Goal: Task Accomplishment & Management: Manage account settings

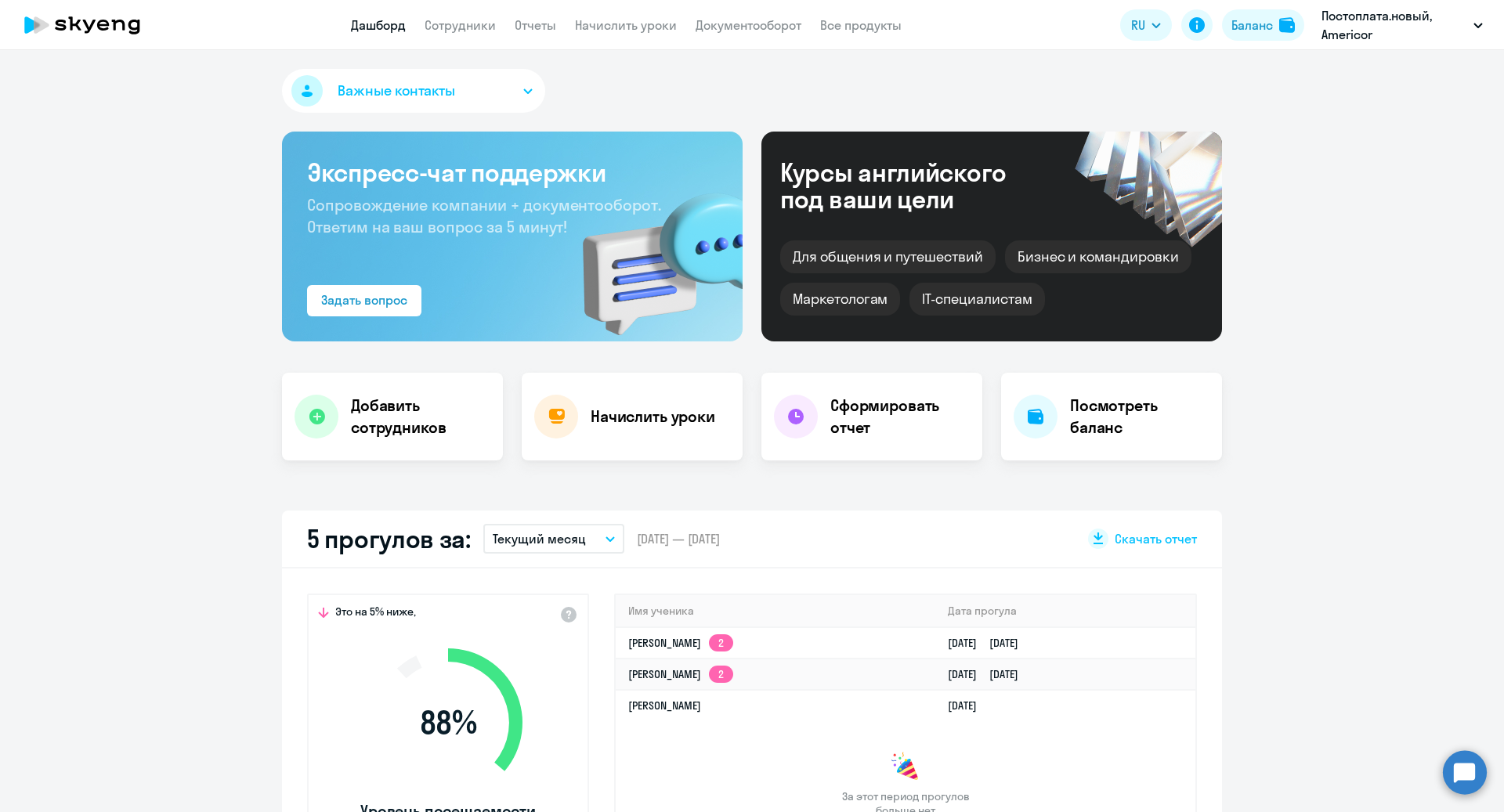
select select "30"
click at [593, 540] on button "Текущий месяц" at bounding box center [554, 539] width 141 height 30
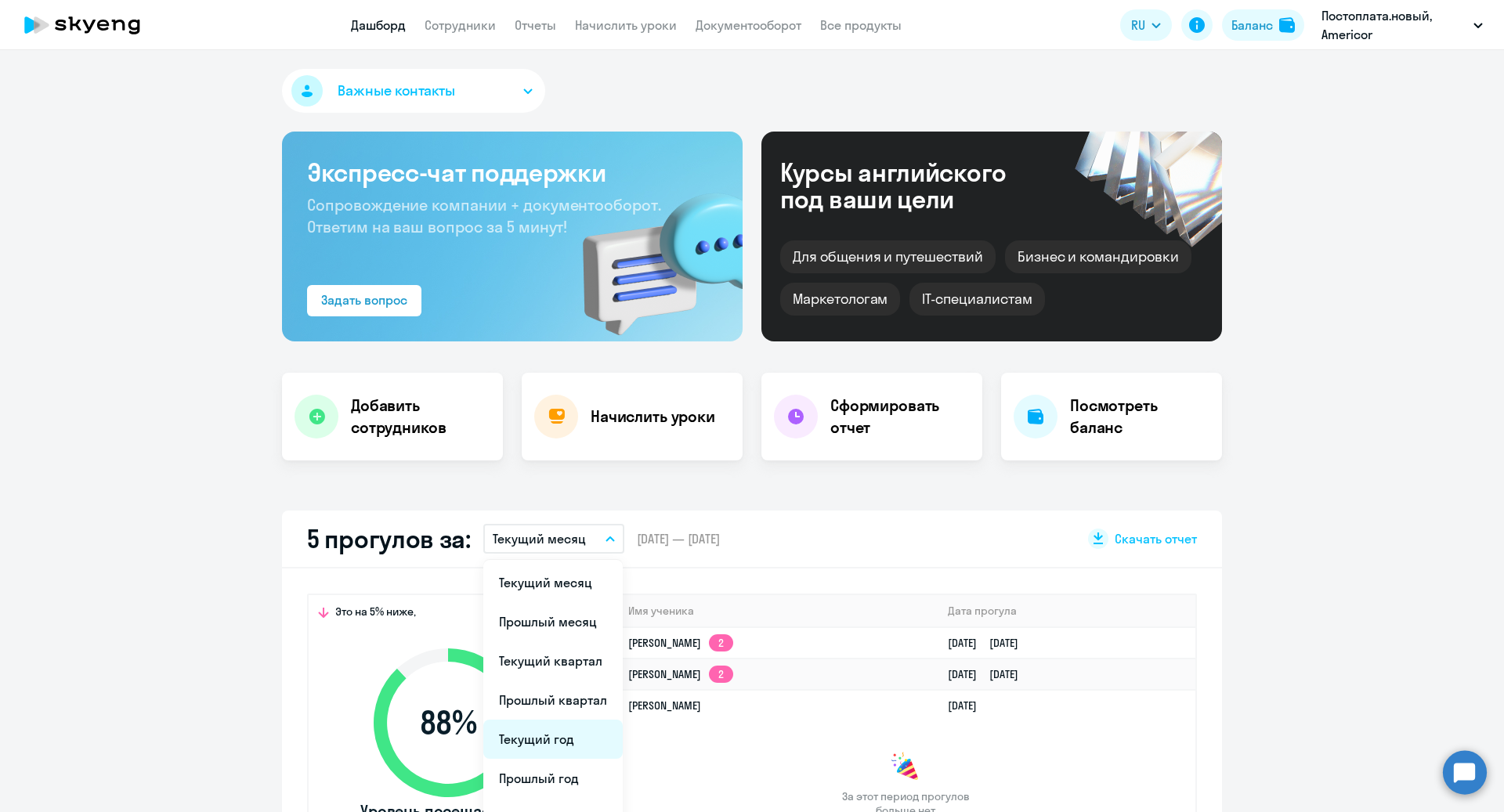
click at [565, 724] on li "Текущий год" at bounding box center [553, 739] width 139 height 40
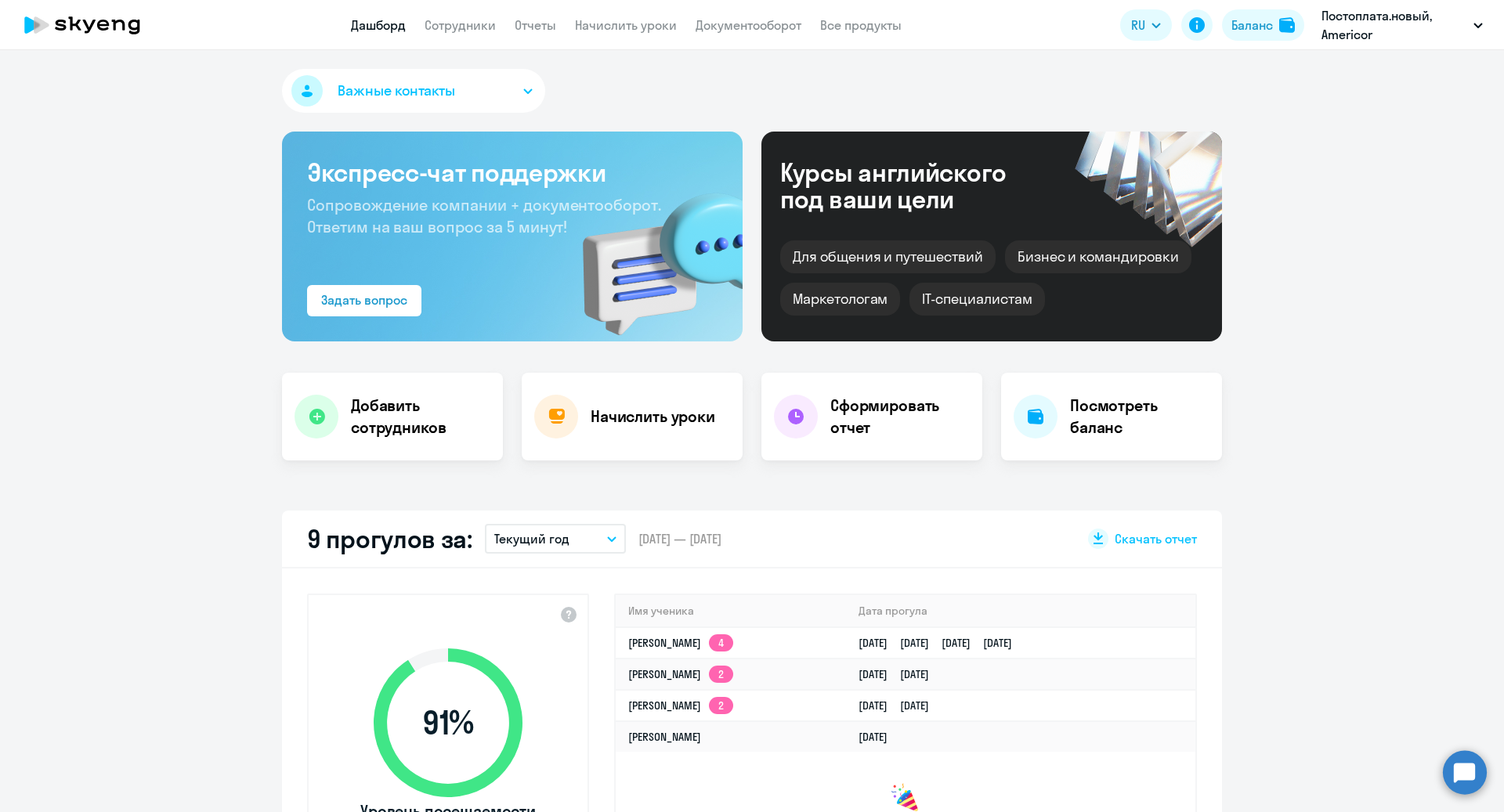
click at [597, 15] on app-header "Дашборд Сотрудники Отчеты Начислить уроки Документооборот Все продукты Дашборд …" at bounding box center [752, 24] width 1504 height 50
click at [596, 26] on link "Начислить уроки" at bounding box center [626, 24] width 102 height 16
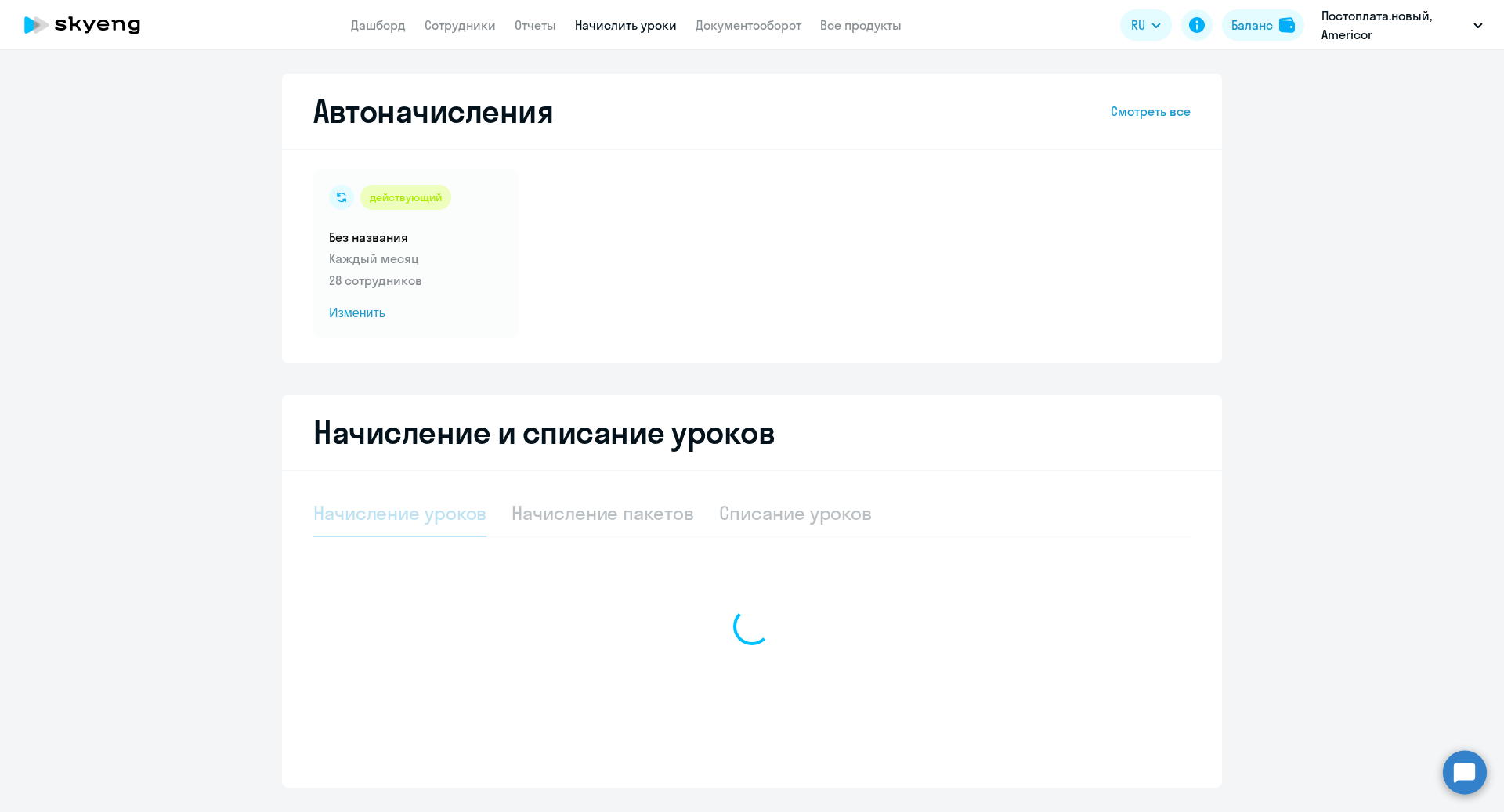
select select "10"
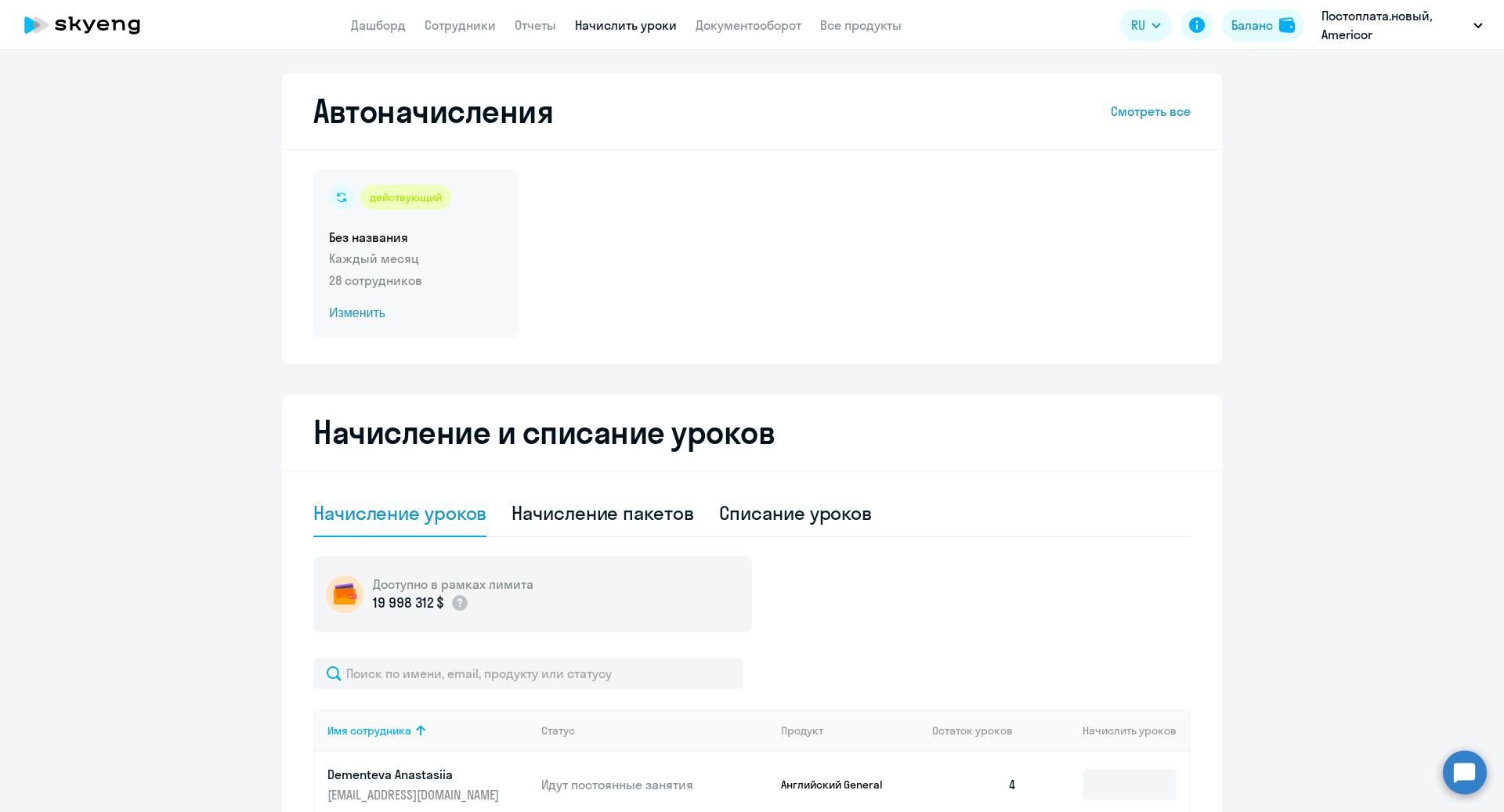
click at [355, 313] on span "Изменить" at bounding box center [416, 314] width 174 height 19
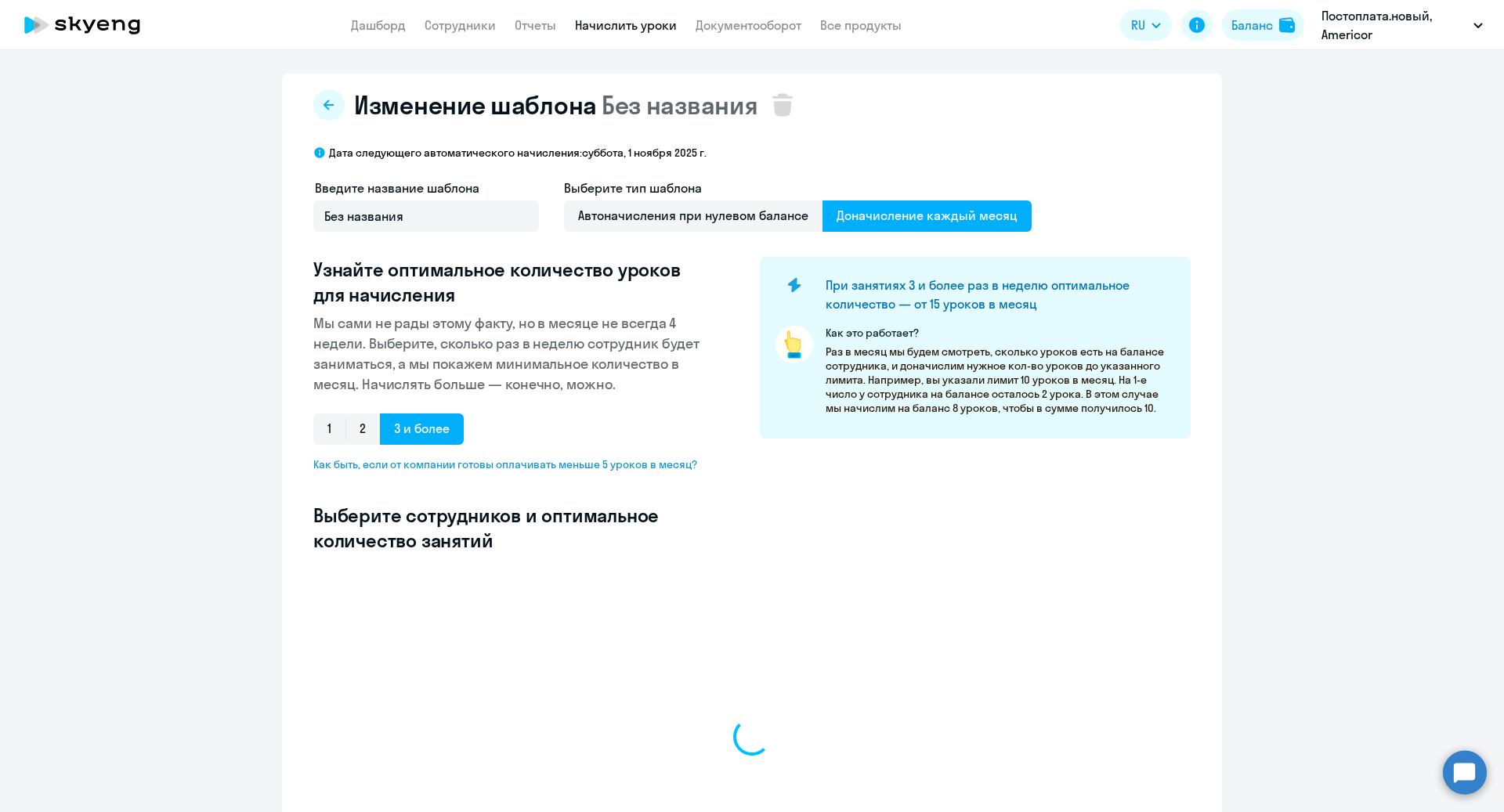
select select "10"
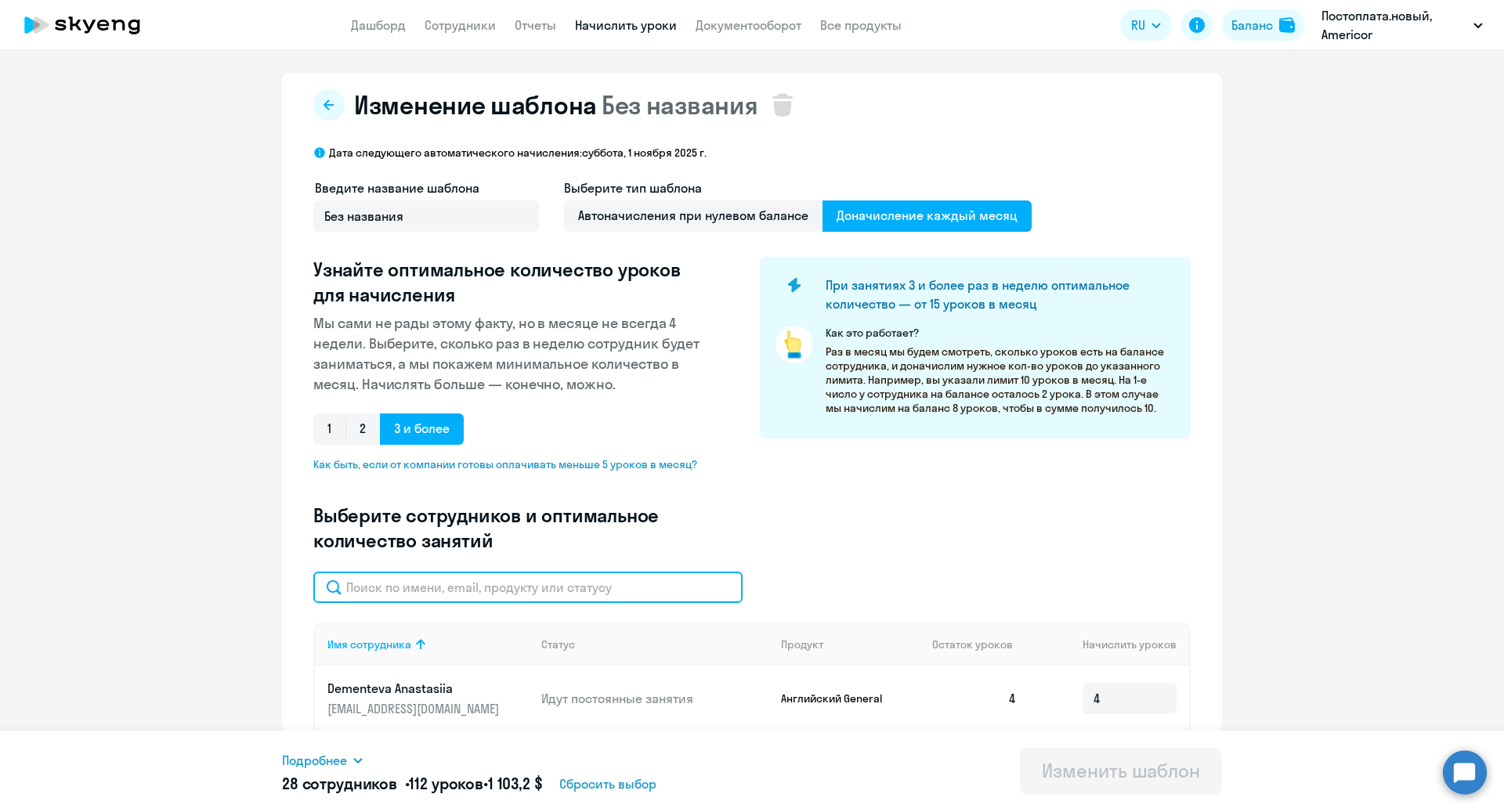
click at [509, 592] on input "text" at bounding box center [527, 587] width 429 height 31
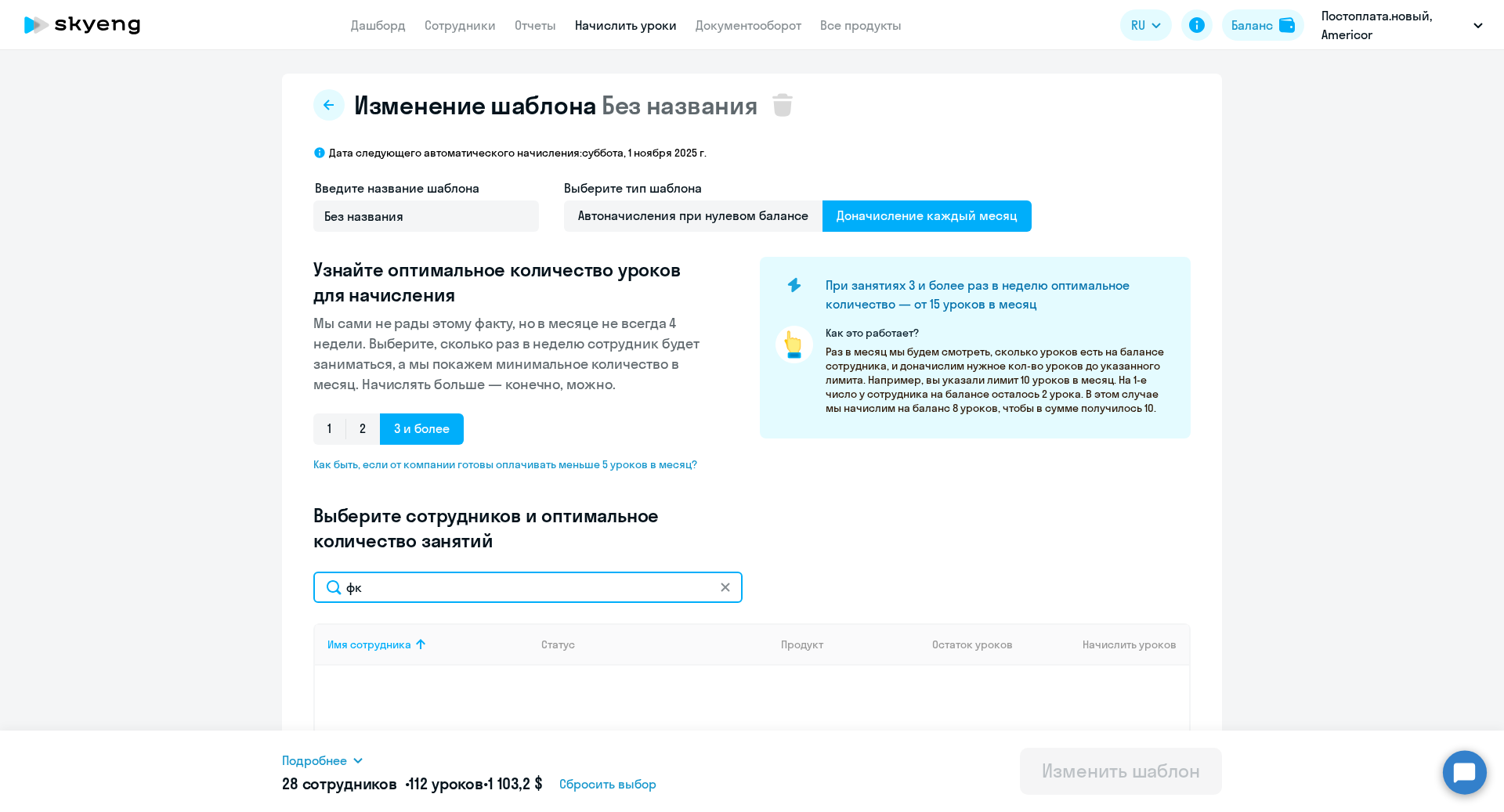
type input "ф"
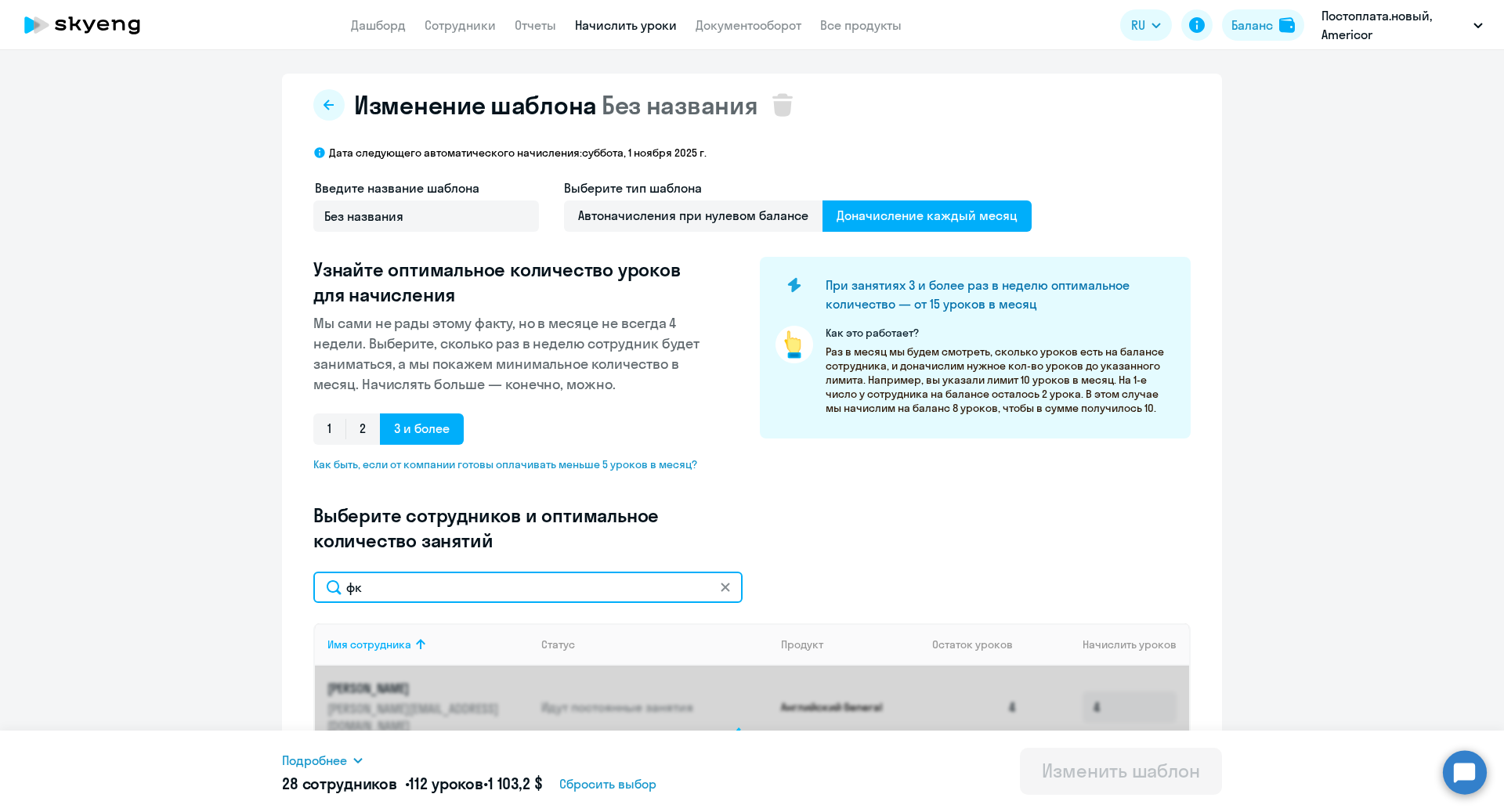
type input "ф"
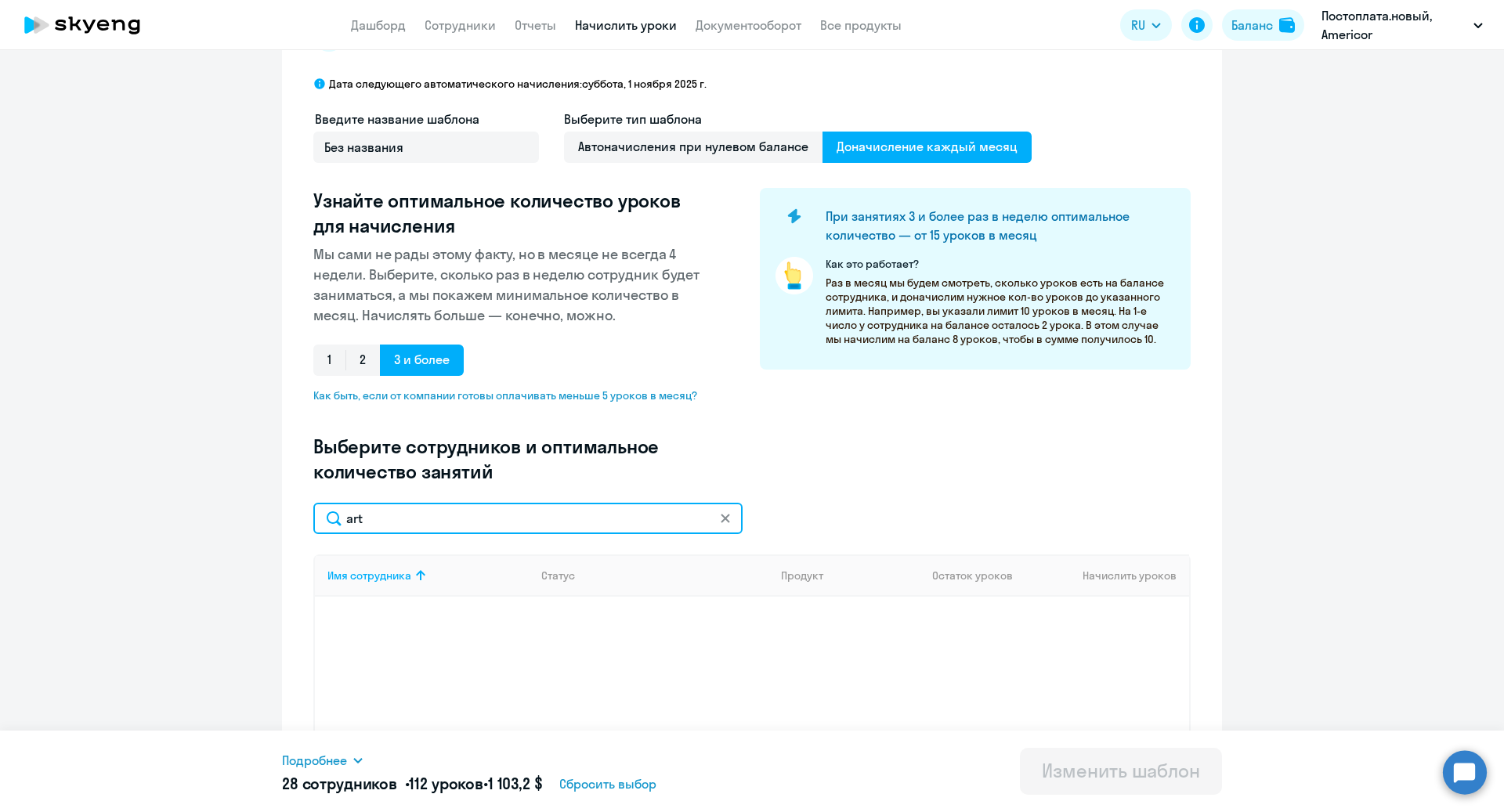
scroll to position [70, 0]
type input "a"
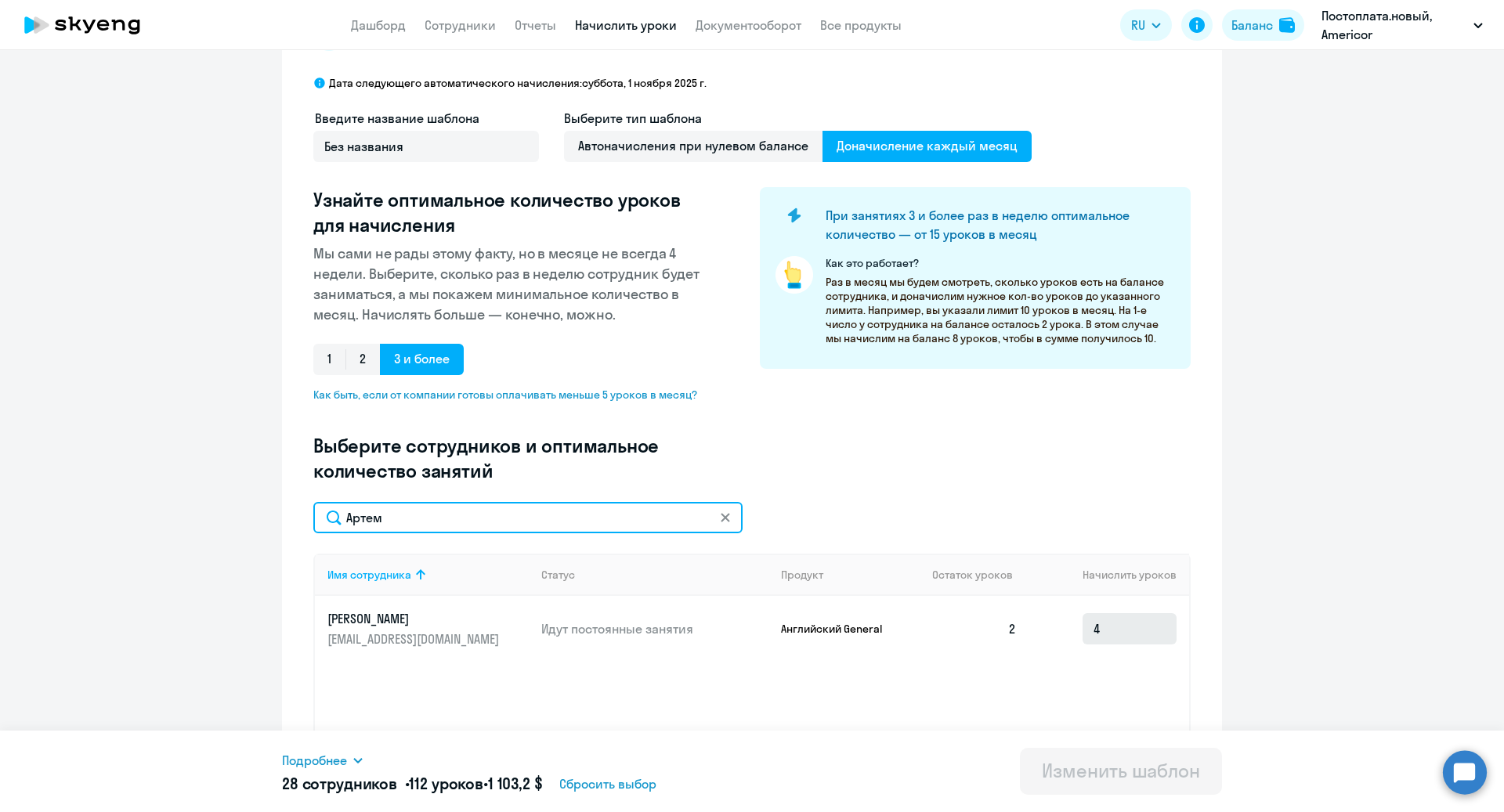
type input "Артем"
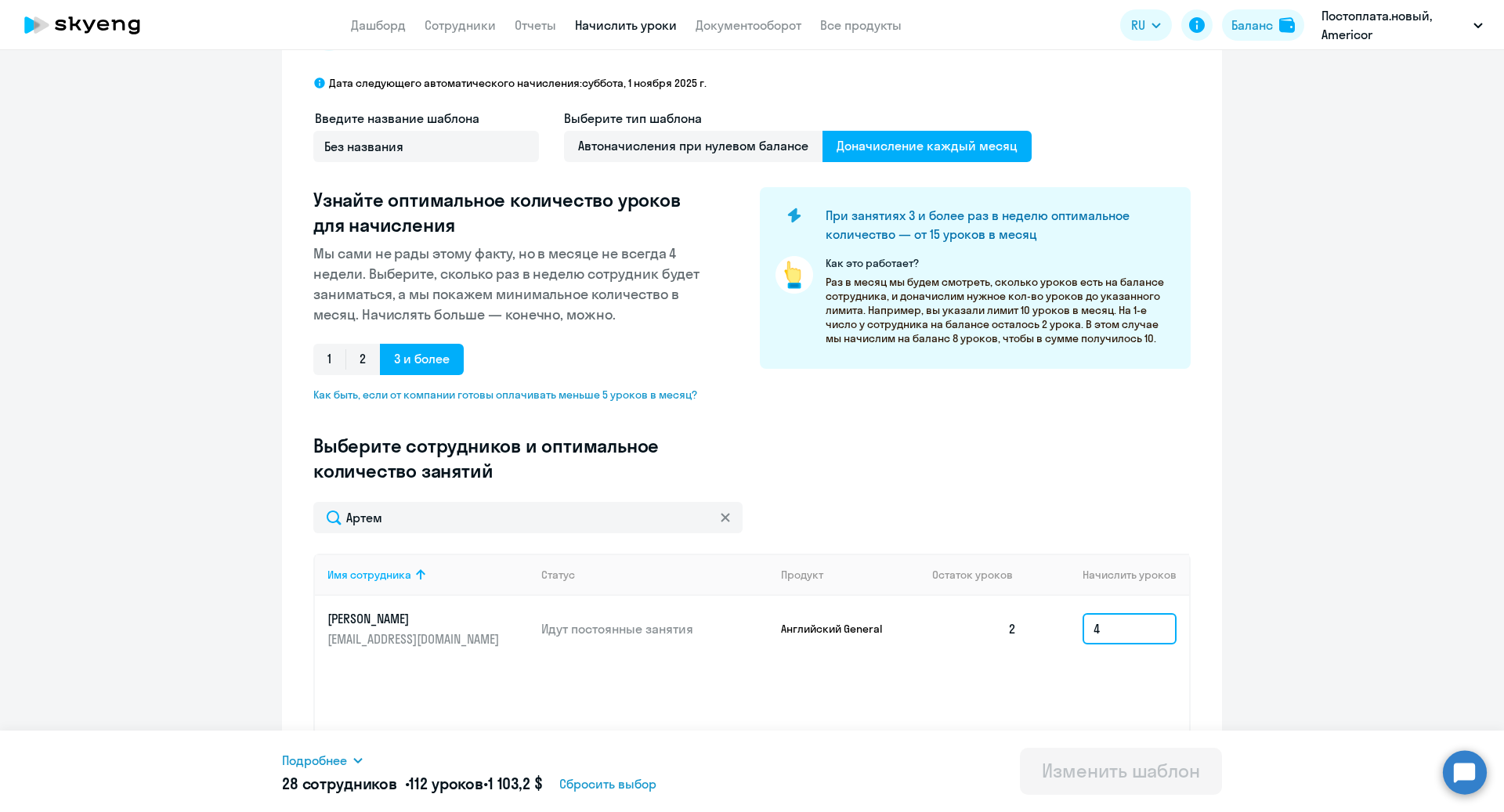
drag, startPoint x: 1123, startPoint y: 628, endPoint x: 1086, endPoint y: 628, distance: 37.0
click at [1086, 628] on input "4" at bounding box center [1130, 628] width 94 height 31
type input "0"
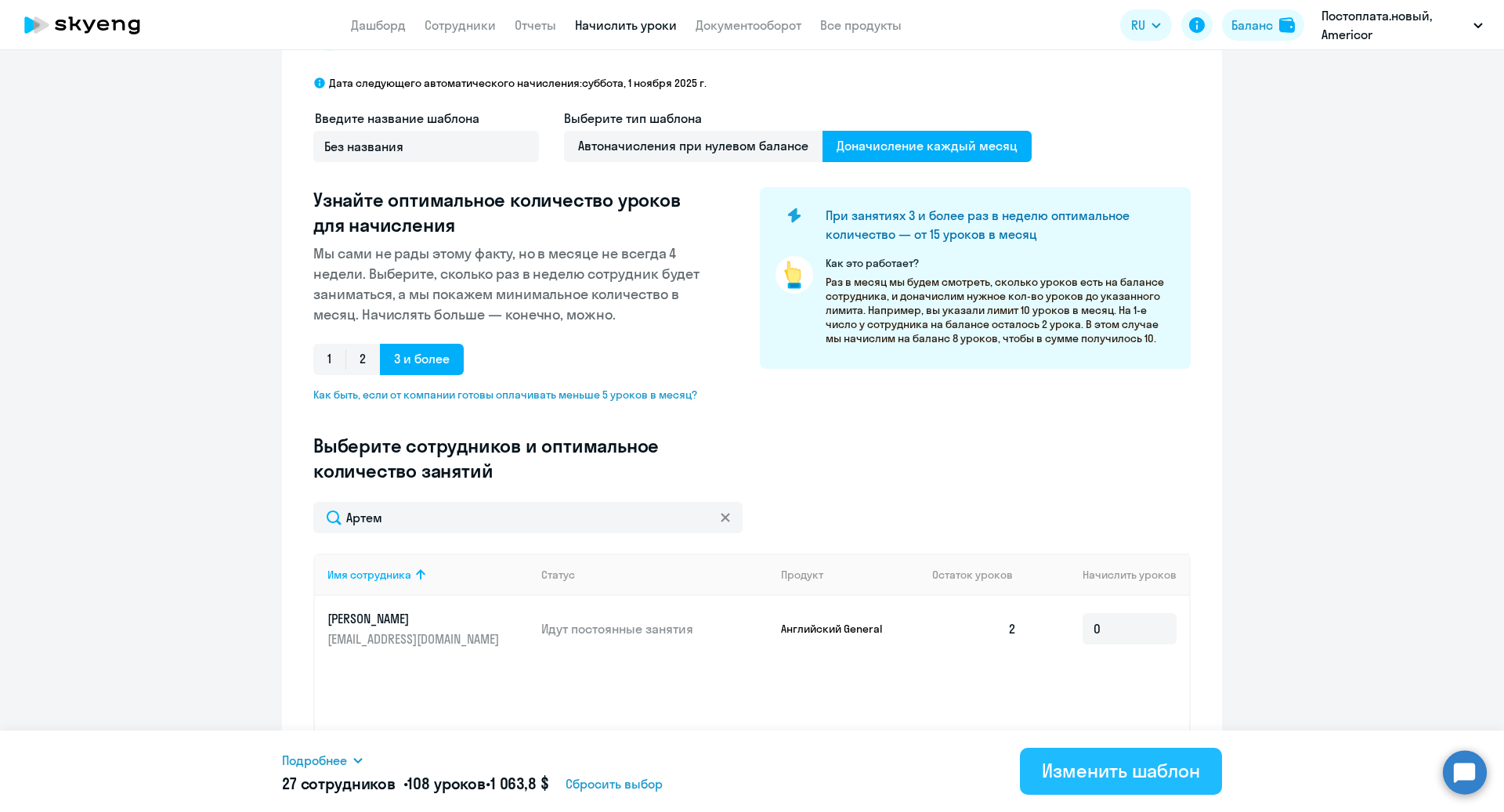
click at [1141, 771] on div "Изменить шаблон" at bounding box center [1120, 771] width 158 height 25
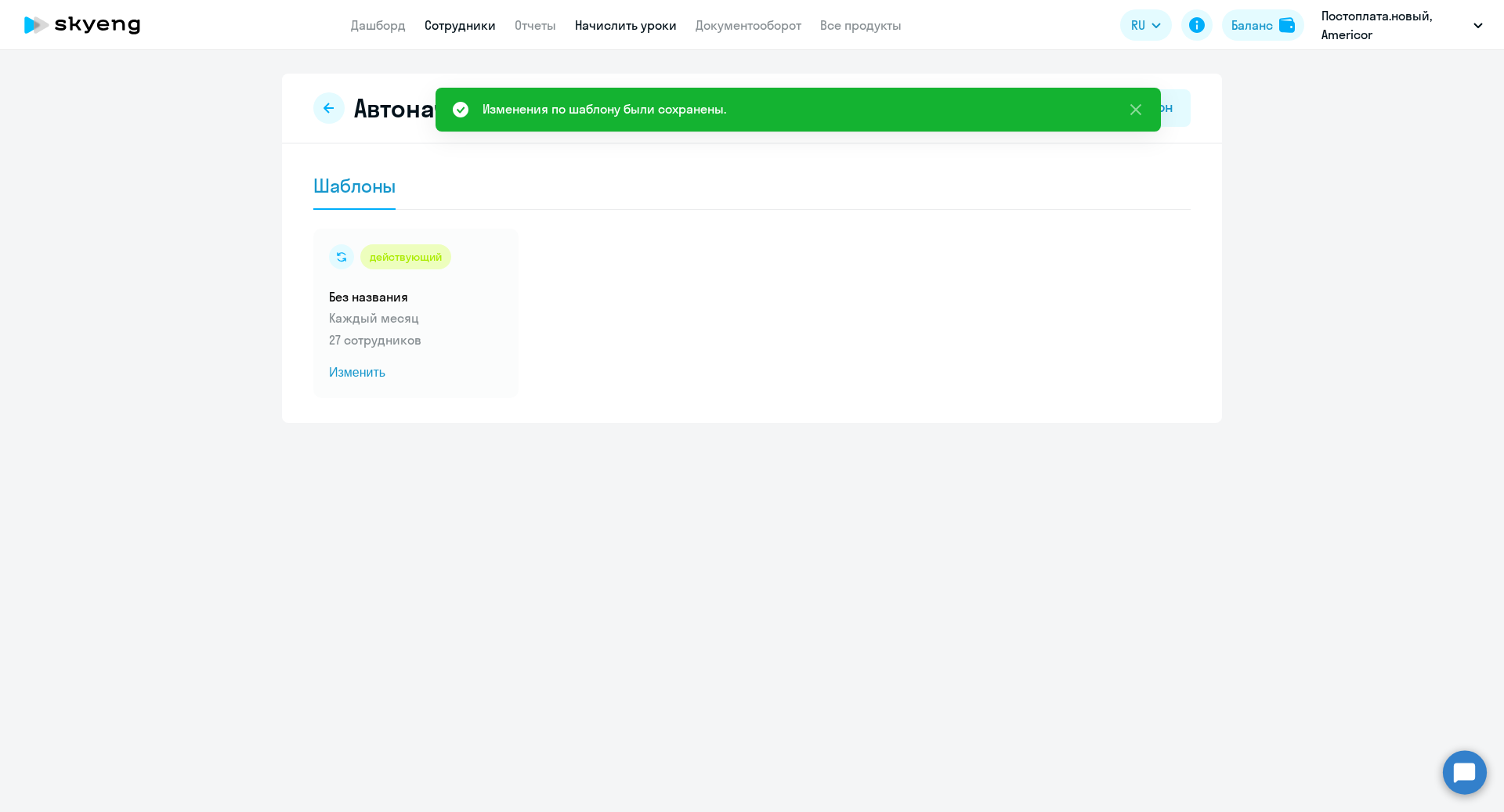
click at [436, 17] on link "Сотрудники" at bounding box center [461, 24] width 72 height 16
select select "30"
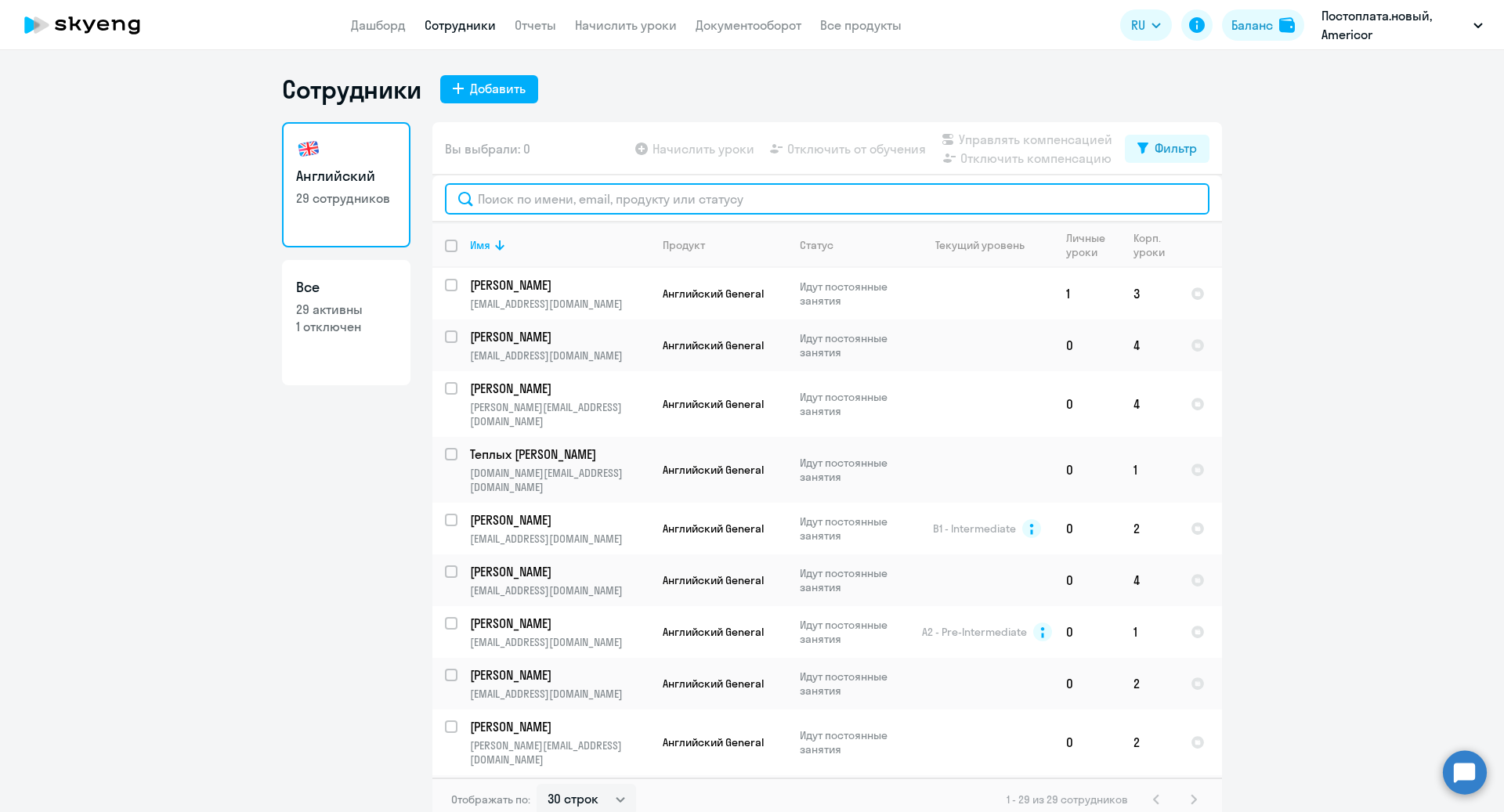
click at [519, 203] on input "text" at bounding box center [826, 199] width 764 height 31
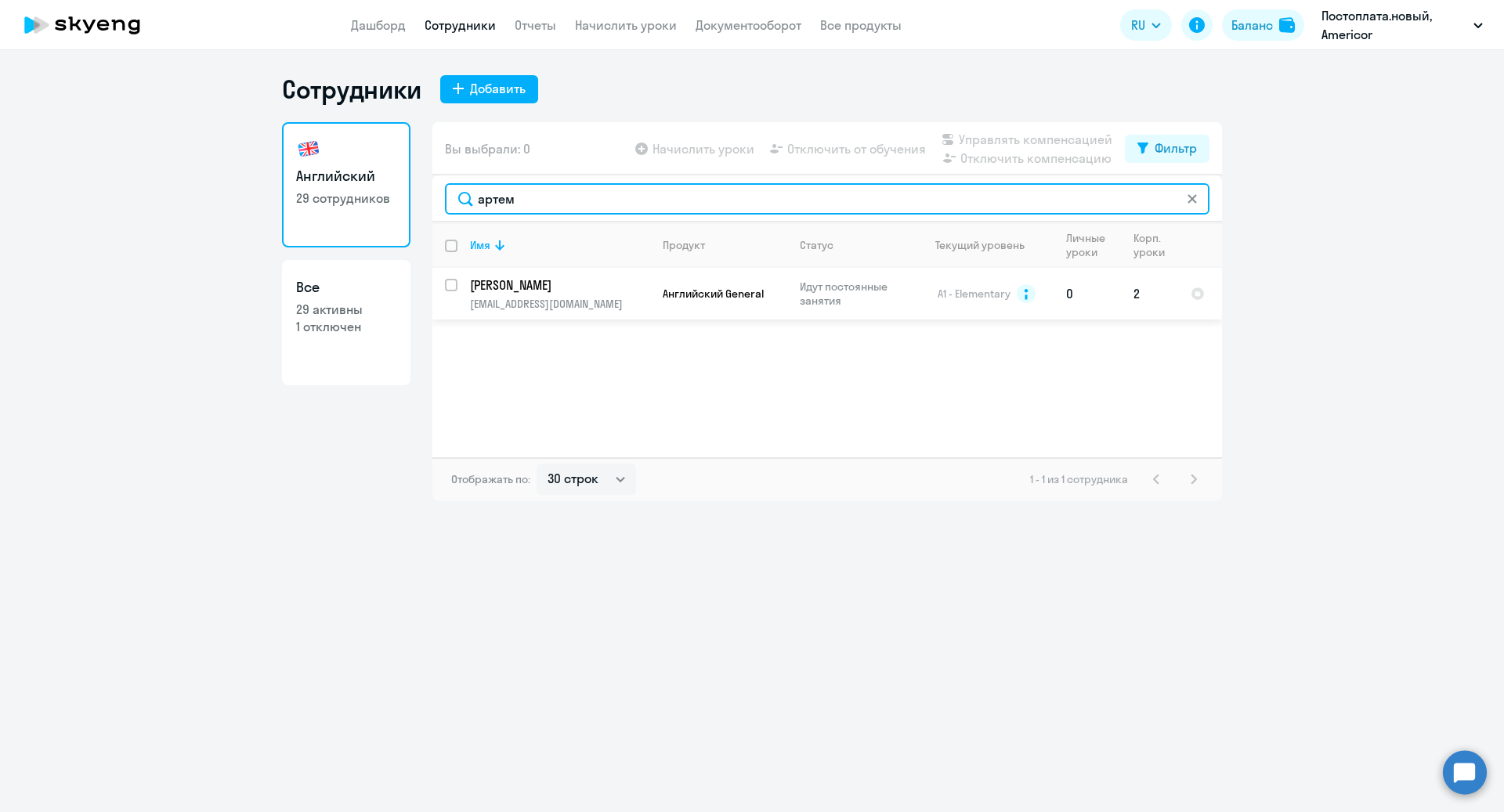
type input "артем"
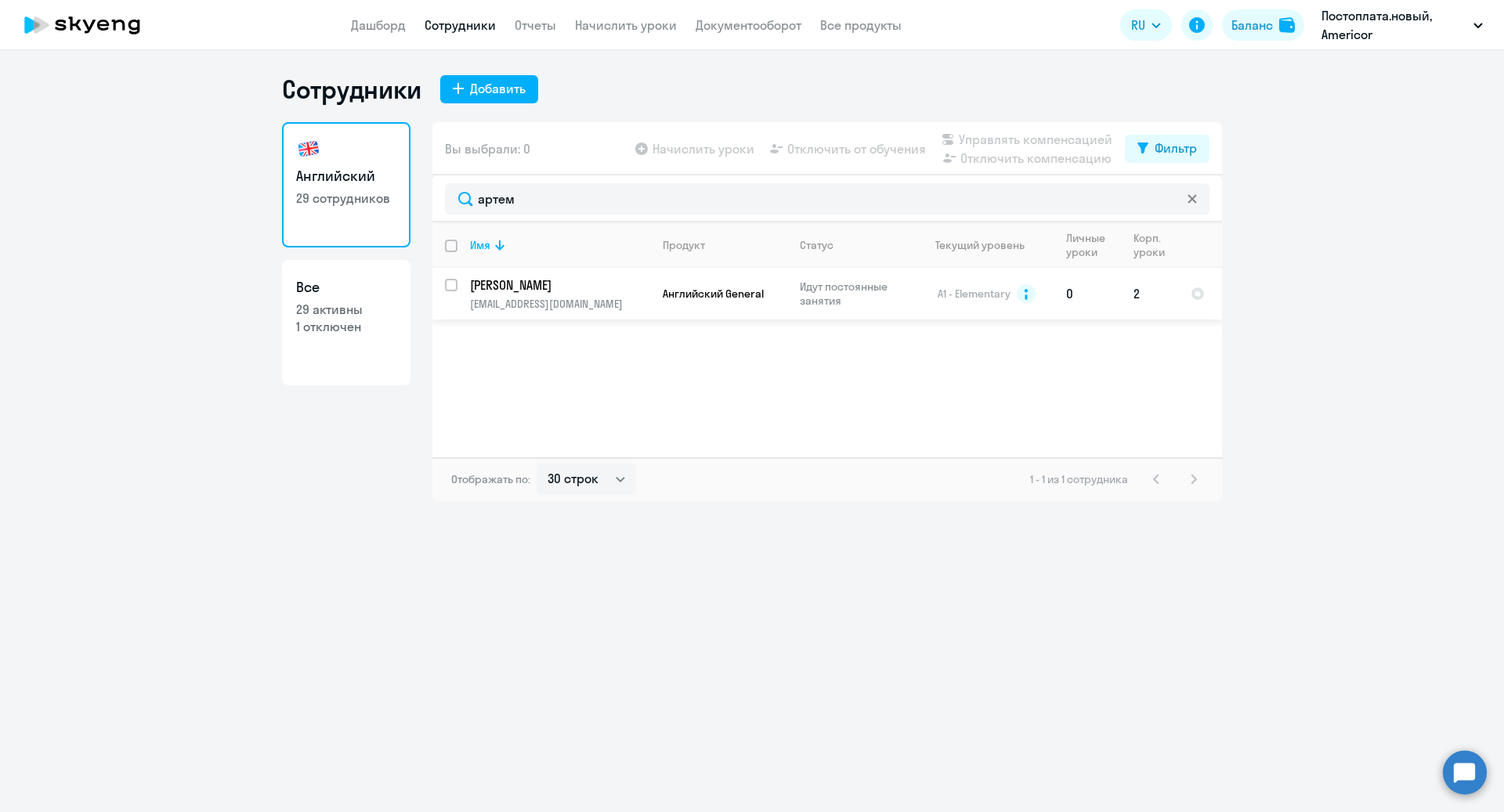
click at [1142, 295] on td "2" at bounding box center [1149, 293] width 57 height 52
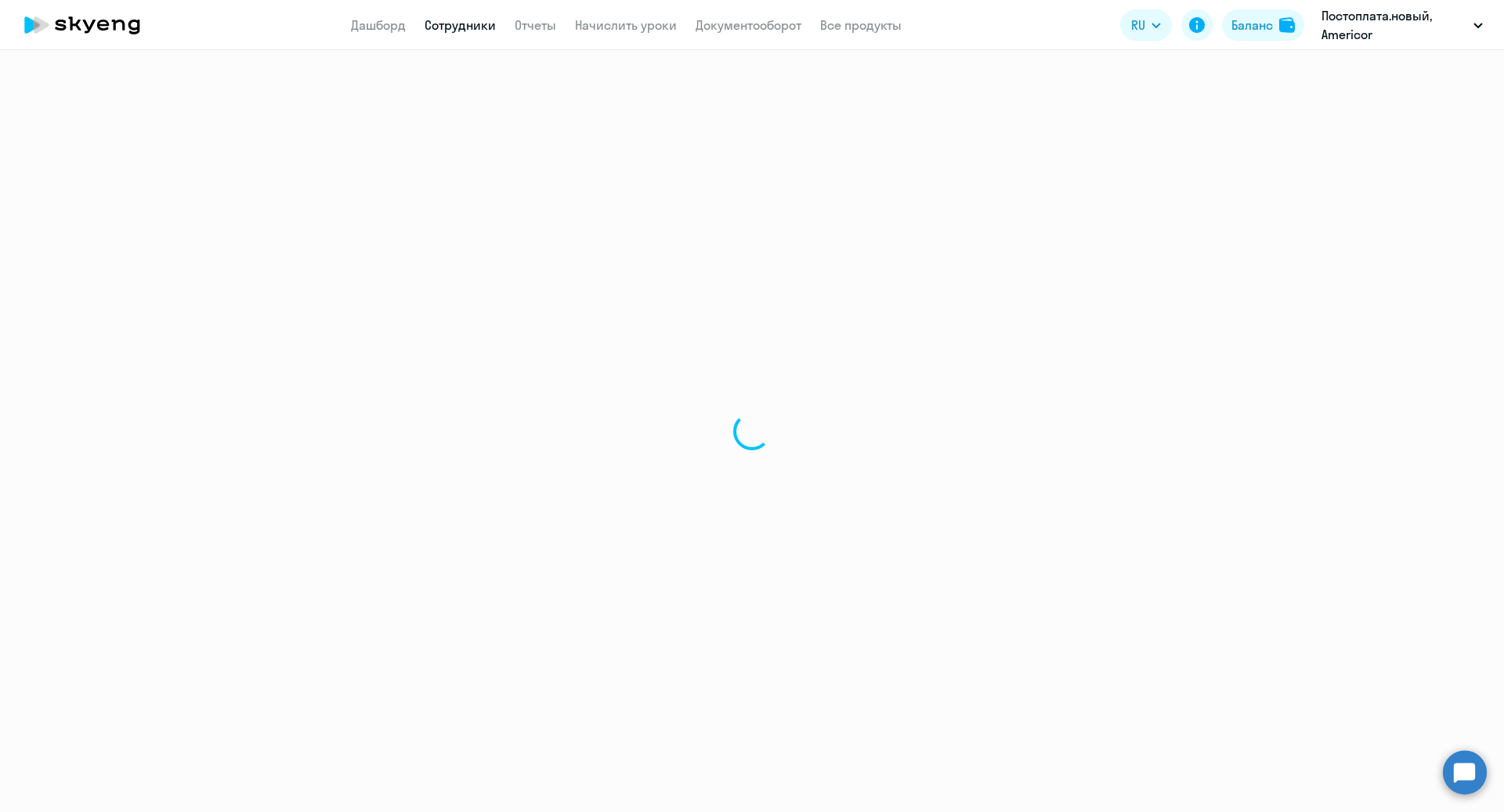
select select "english"
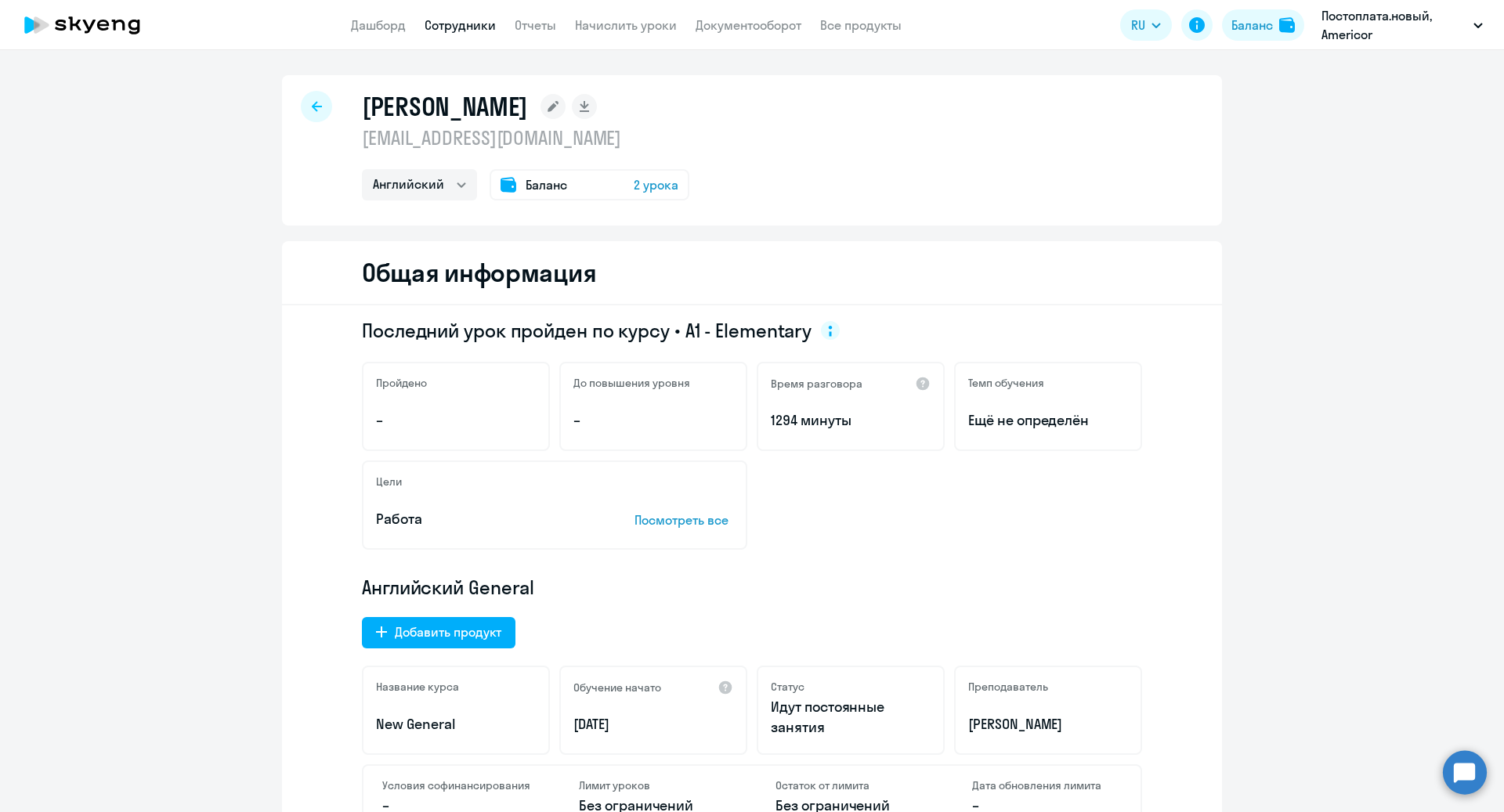
click at [618, 174] on div "Баланс 2 урока" at bounding box center [590, 185] width 200 height 31
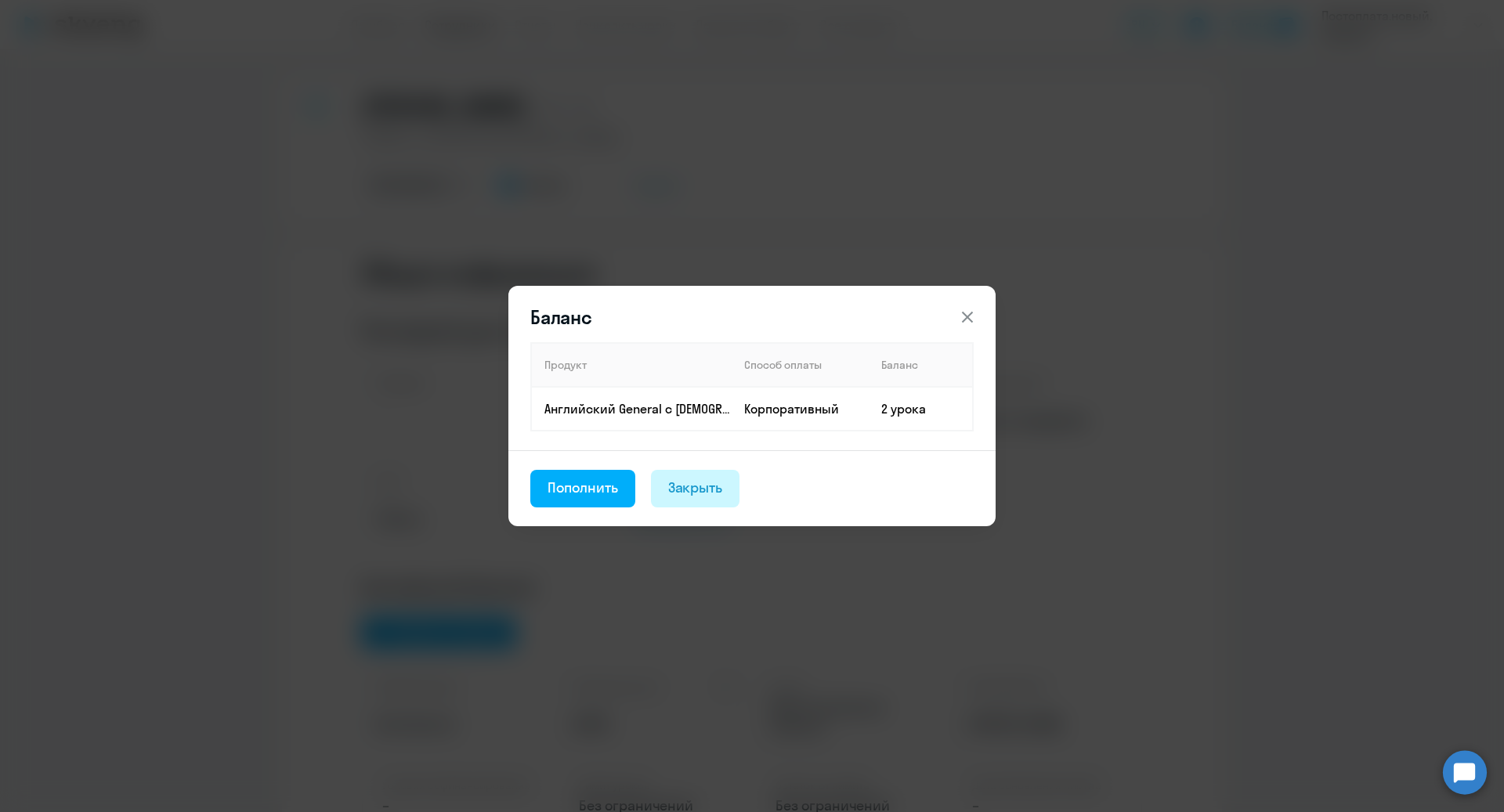
click at [689, 494] on div "Закрыть" at bounding box center [695, 488] width 55 height 21
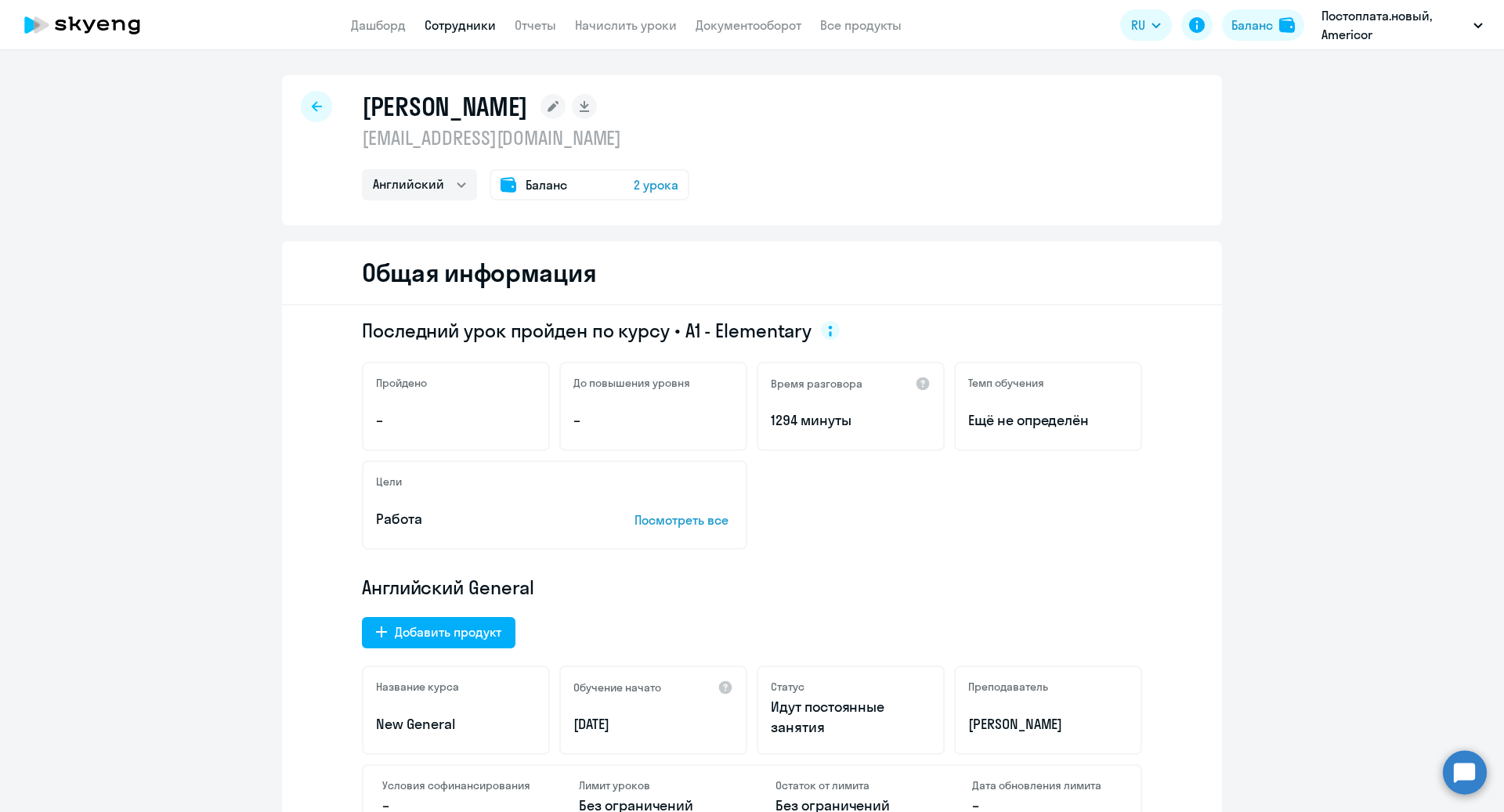
click at [610, 199] on div "Баланс 2 урока" at bounding box center [590, 185] width 200 height 31
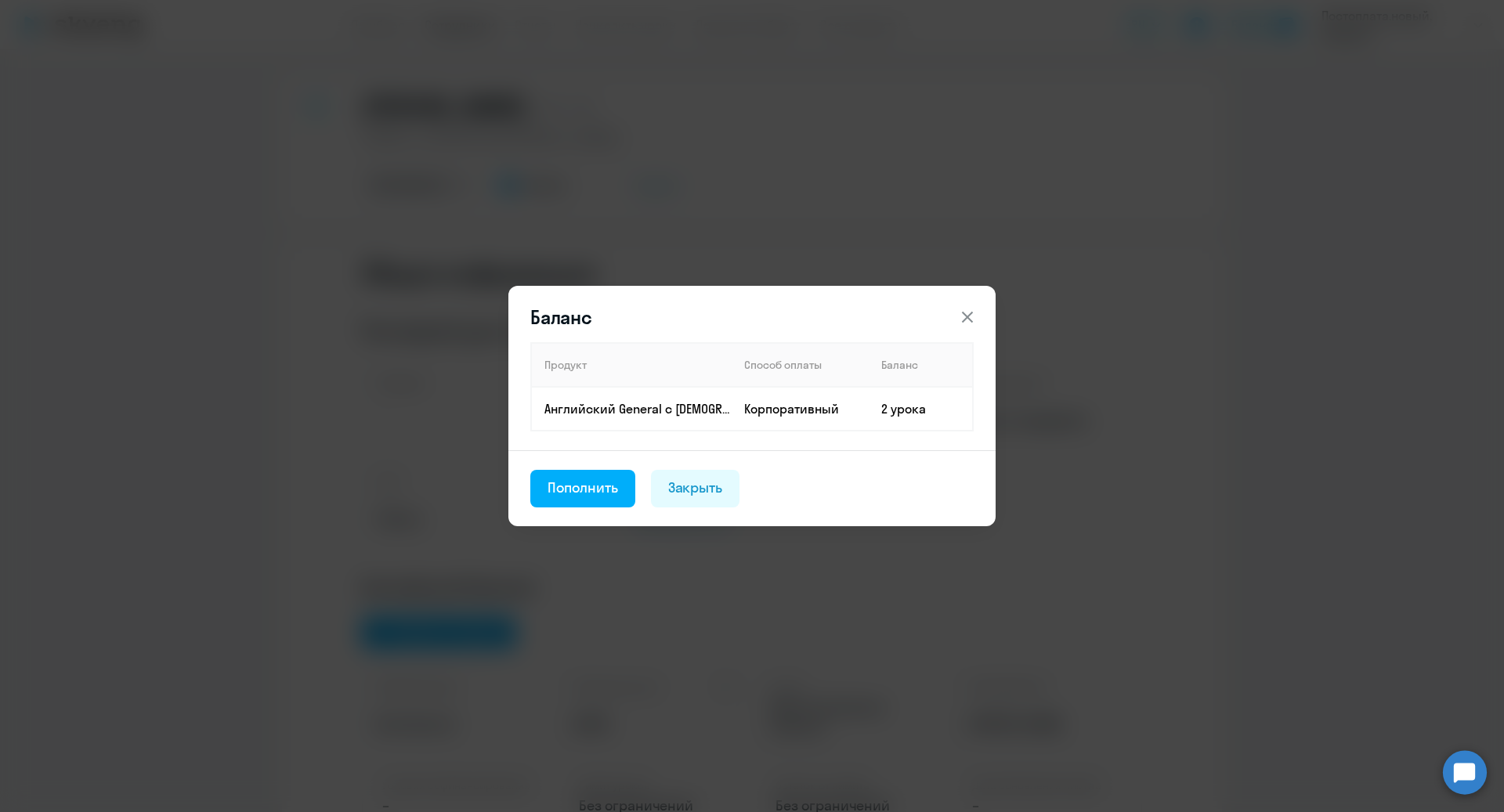
click at [960, 317] on icon at bounding box center [968, 317] width 19 height 19
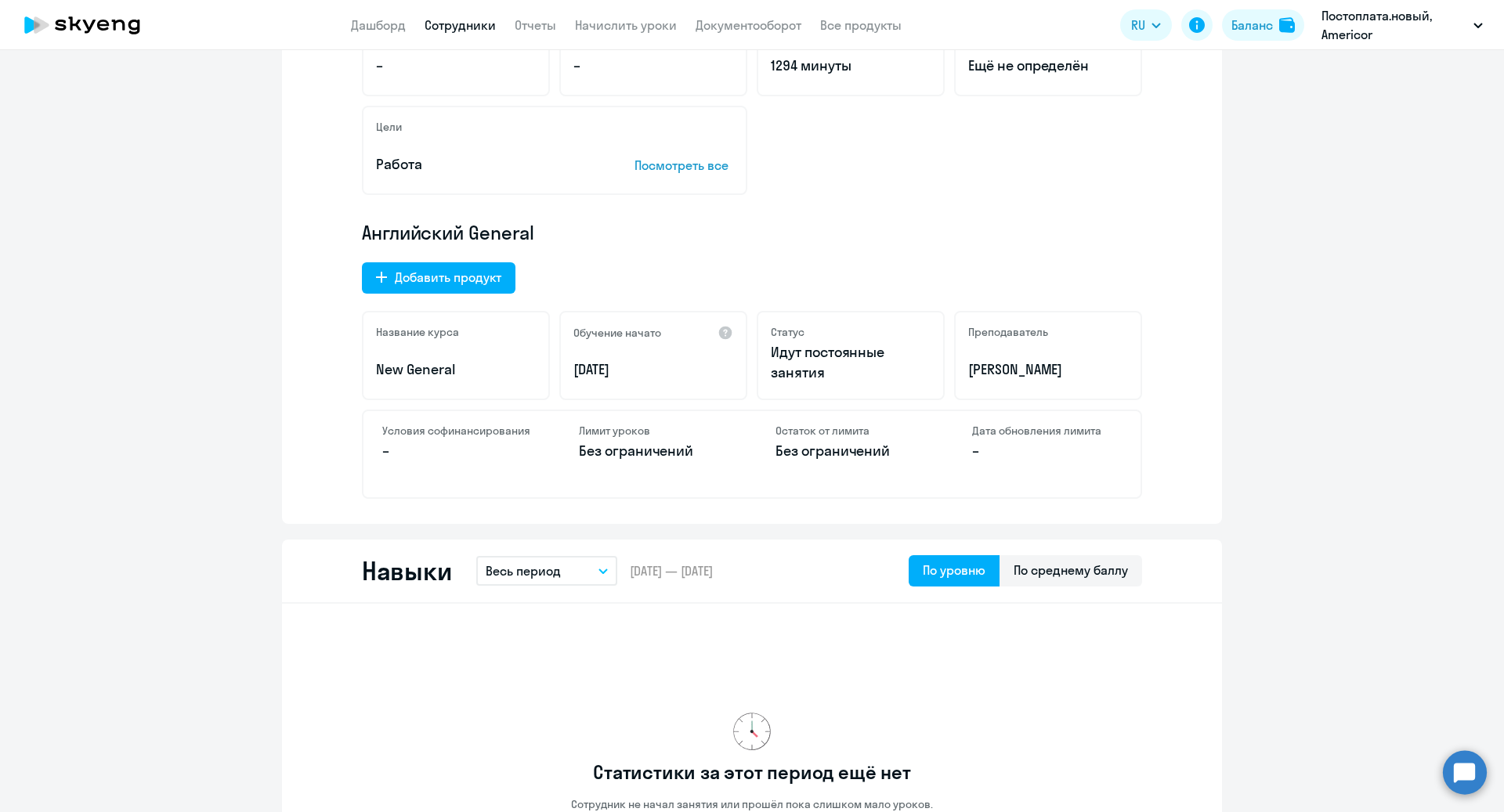
scroll to position [417, 0]
